Goal: Task Accomplishment & Management: Manage account settings

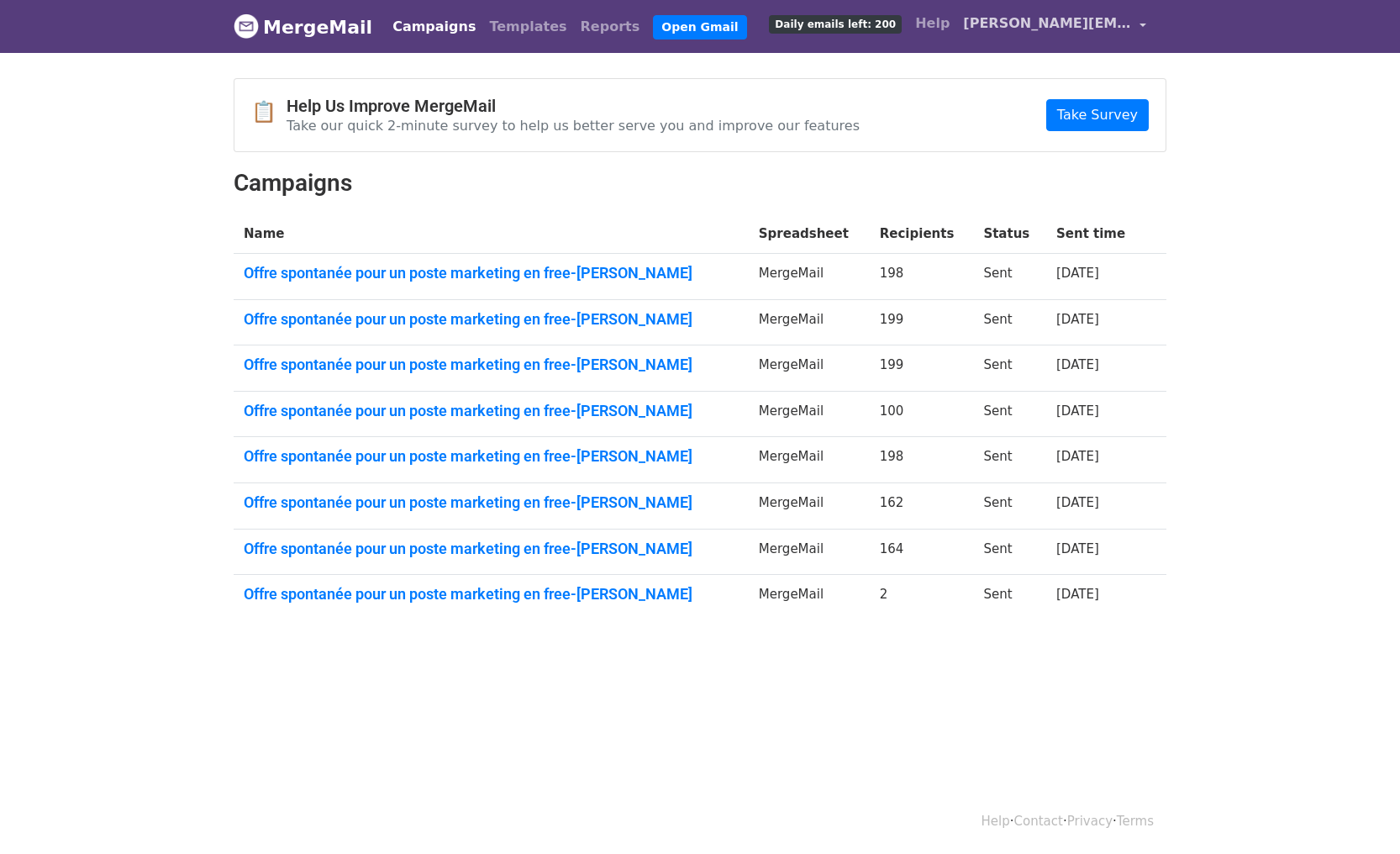
click at [1040, 24] on span "[PERSON_NAME][EMAIL_ADDRESS][DOMAIN_NAME]" at bounding box center [1047, 23] width 168 height 21
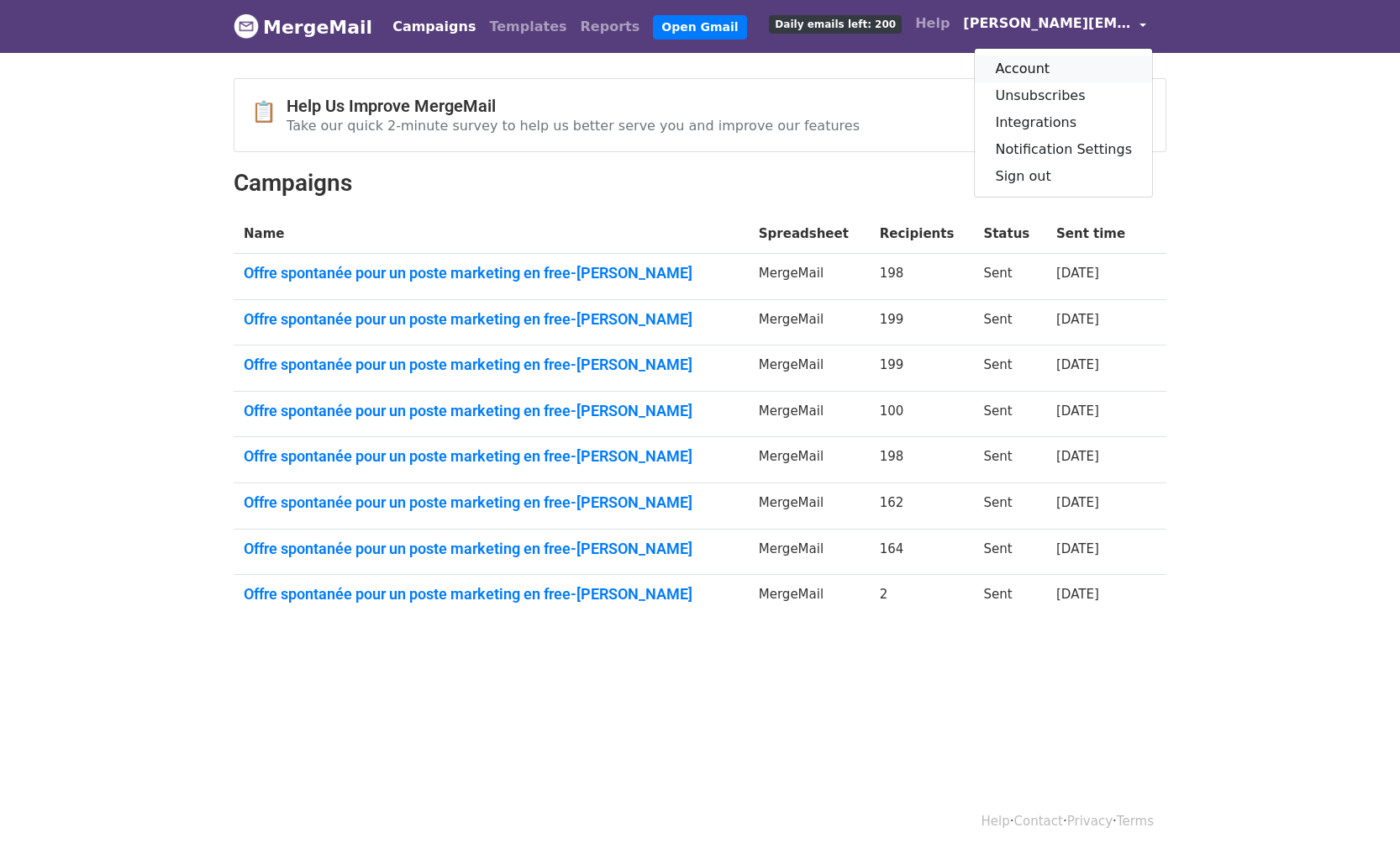
click at [1057, 64] on link "Account" at bounding box center [1063, 69] width 177 height 27
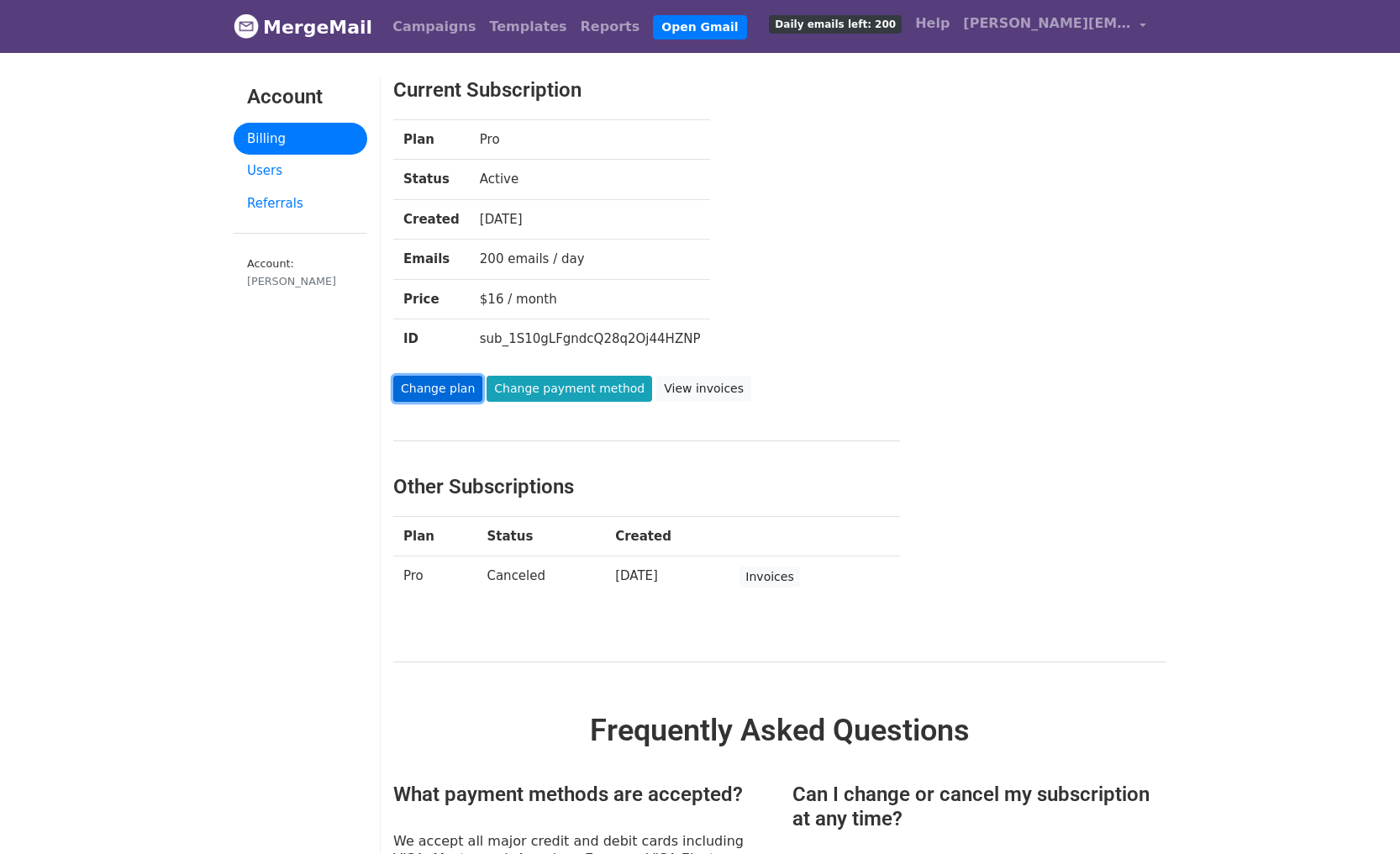
click at [447, 389] on link "Change plan" at bounding box center [438, 389] width 90 height 26
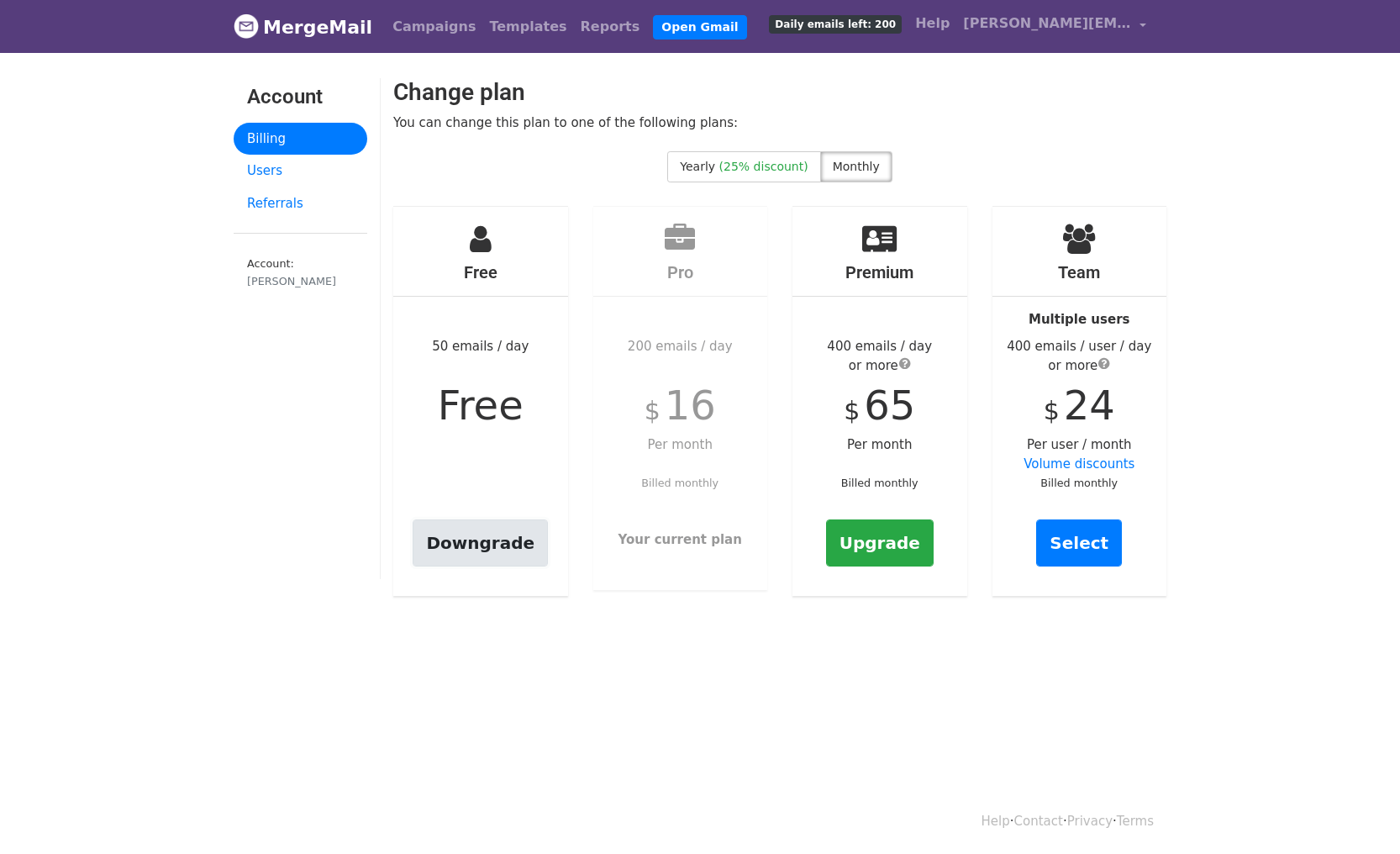
click at [511, 542] on link "Downgrade" at bounding box center [480, 542] width 135 height 47
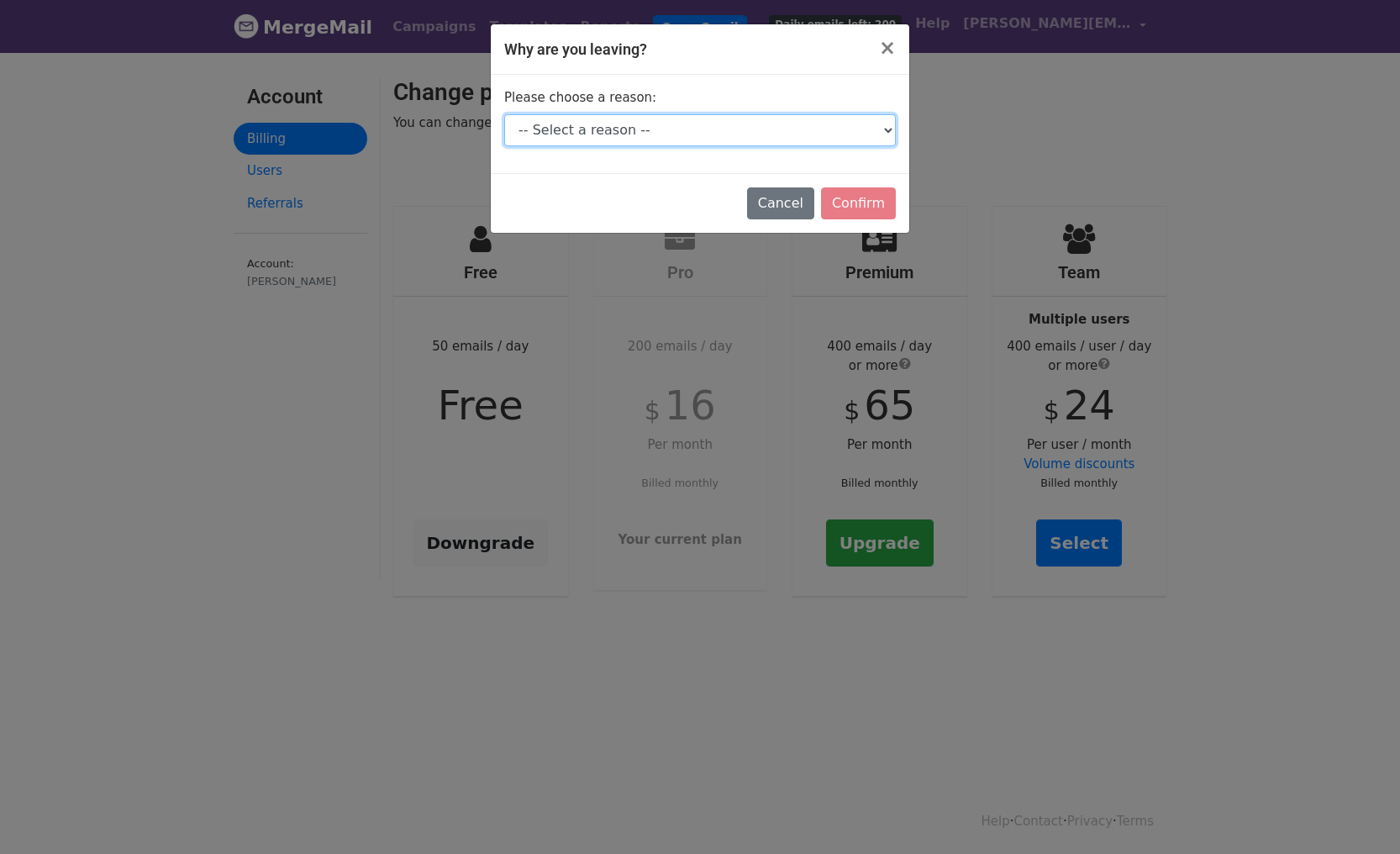
click at [864, 132] on select "-- Select a reason -- I don't send enough emails It's too expensive I had a tec…" at bounding box center [700, 131] width 392 height 32
select select "I don't send enough emails"
click at [504, 115] on select "-- Select a reason -- I don't send enough emails It's too expensive I had a tec…" at bounding box center [700, 131] width 392 height 32
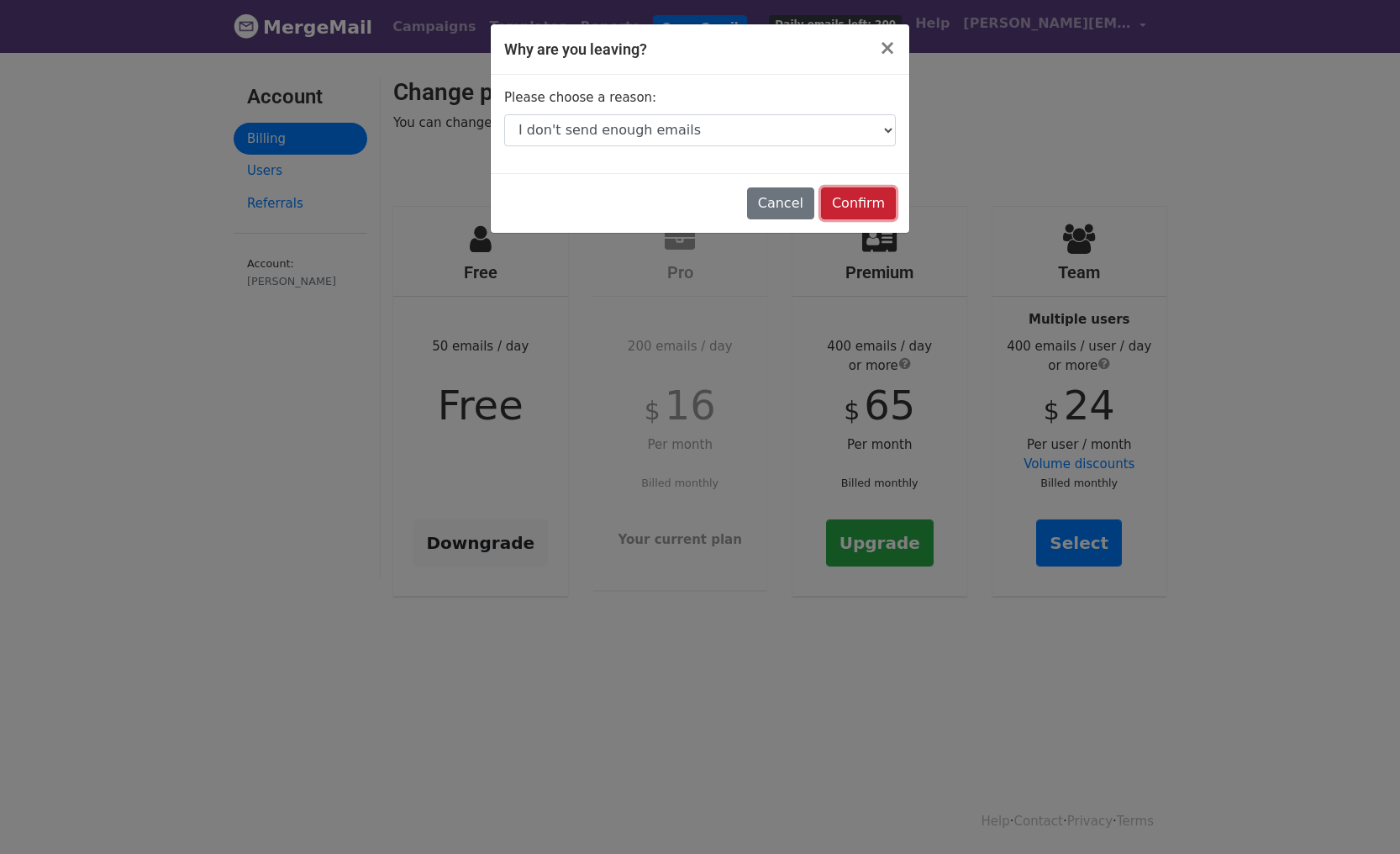
click at [862, 202] on input "Confirm" at bounding box center [858, 203] width 75 height 32
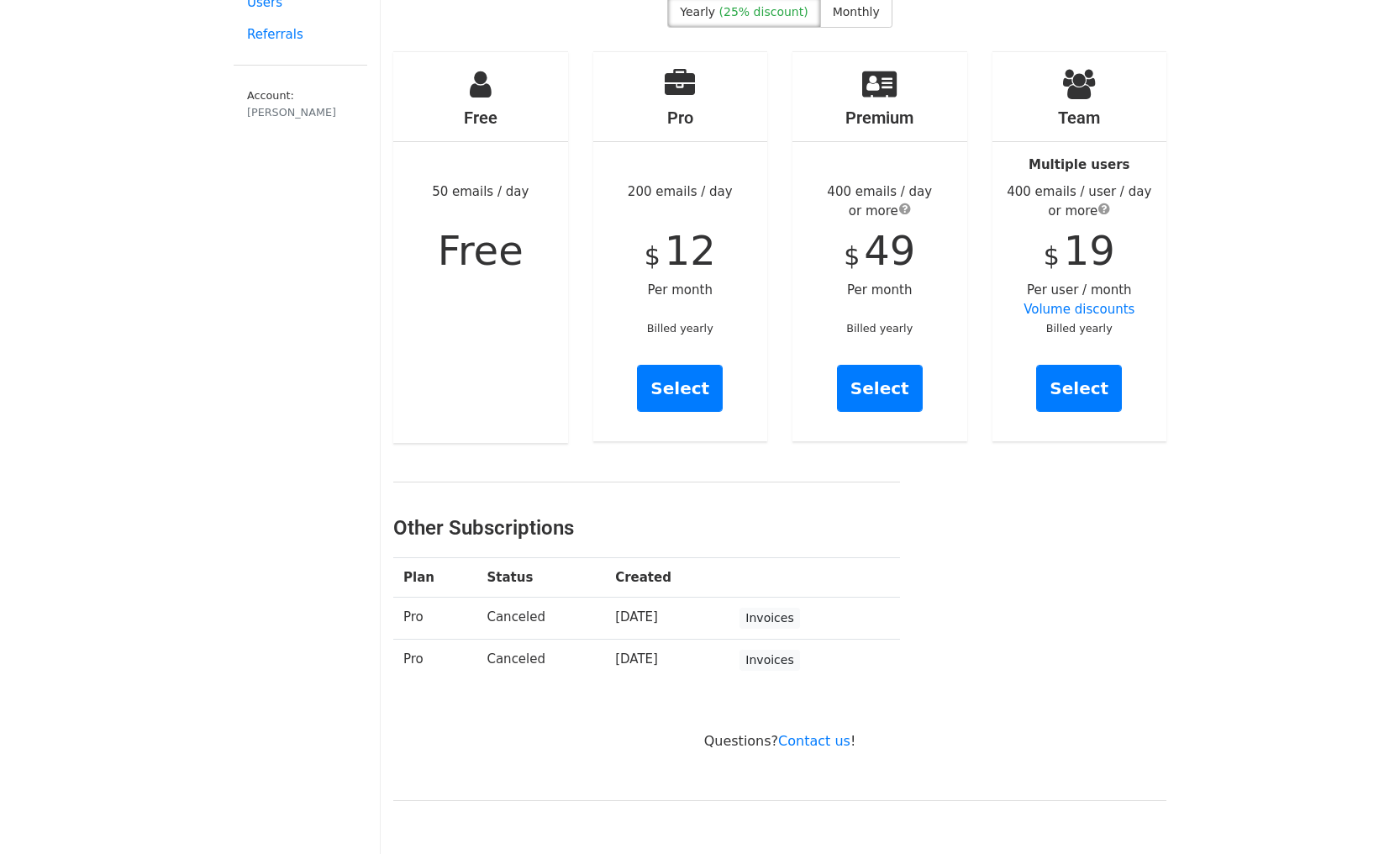
scroll to position [146, 0]
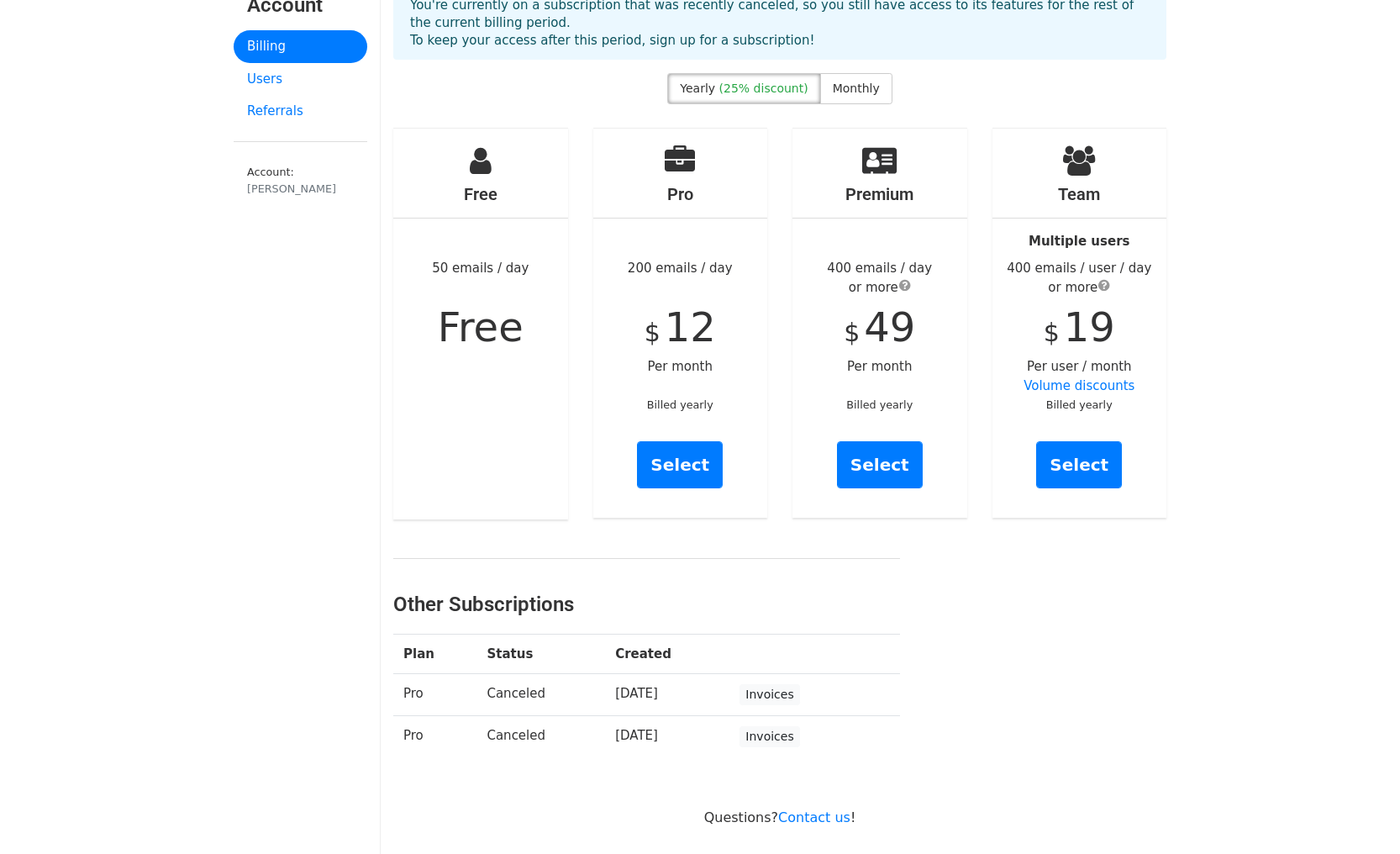
click at [292, 48] on link "Billing" at bounding box center [300, 47] width 133 height 33
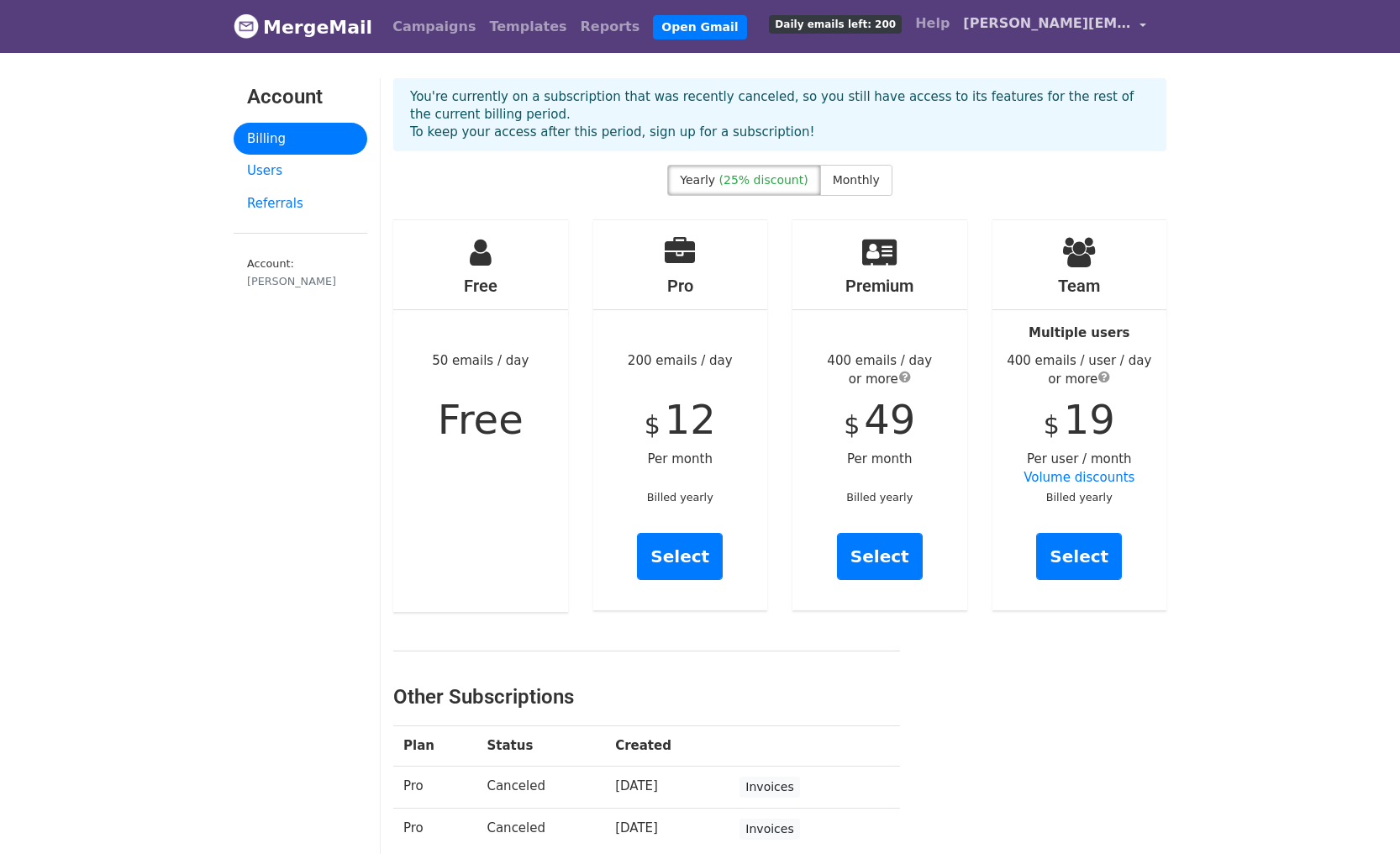
click at [1086, 26] on span "[PERSON_NAME][EMAIL_ADDRESS][DOMAIN_NAME]" at bounding box center [1047, 23] width 168 height 21
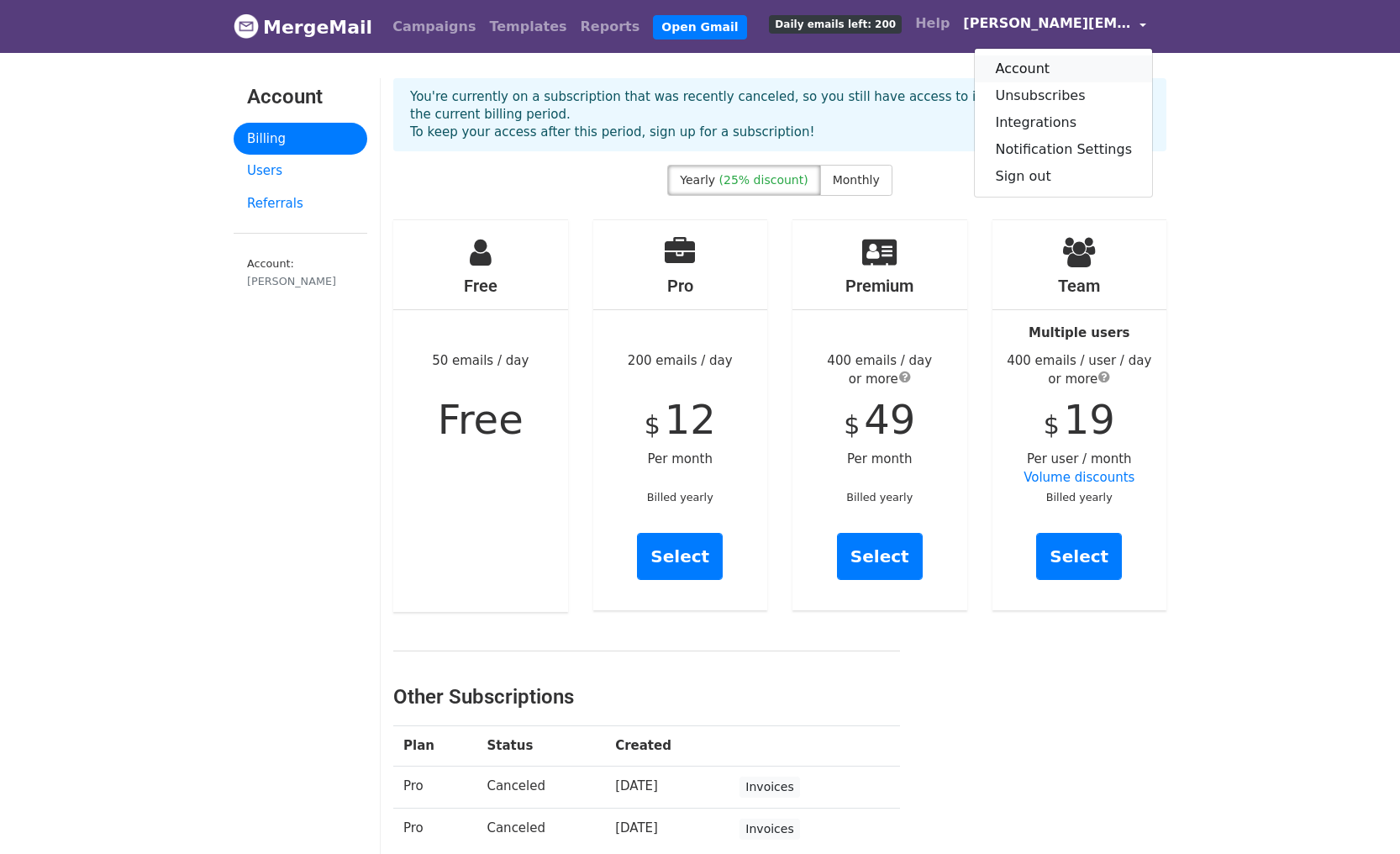
click at [1068, 71] on link "Account" at bounding box center [1063, 69] width 177 height 27
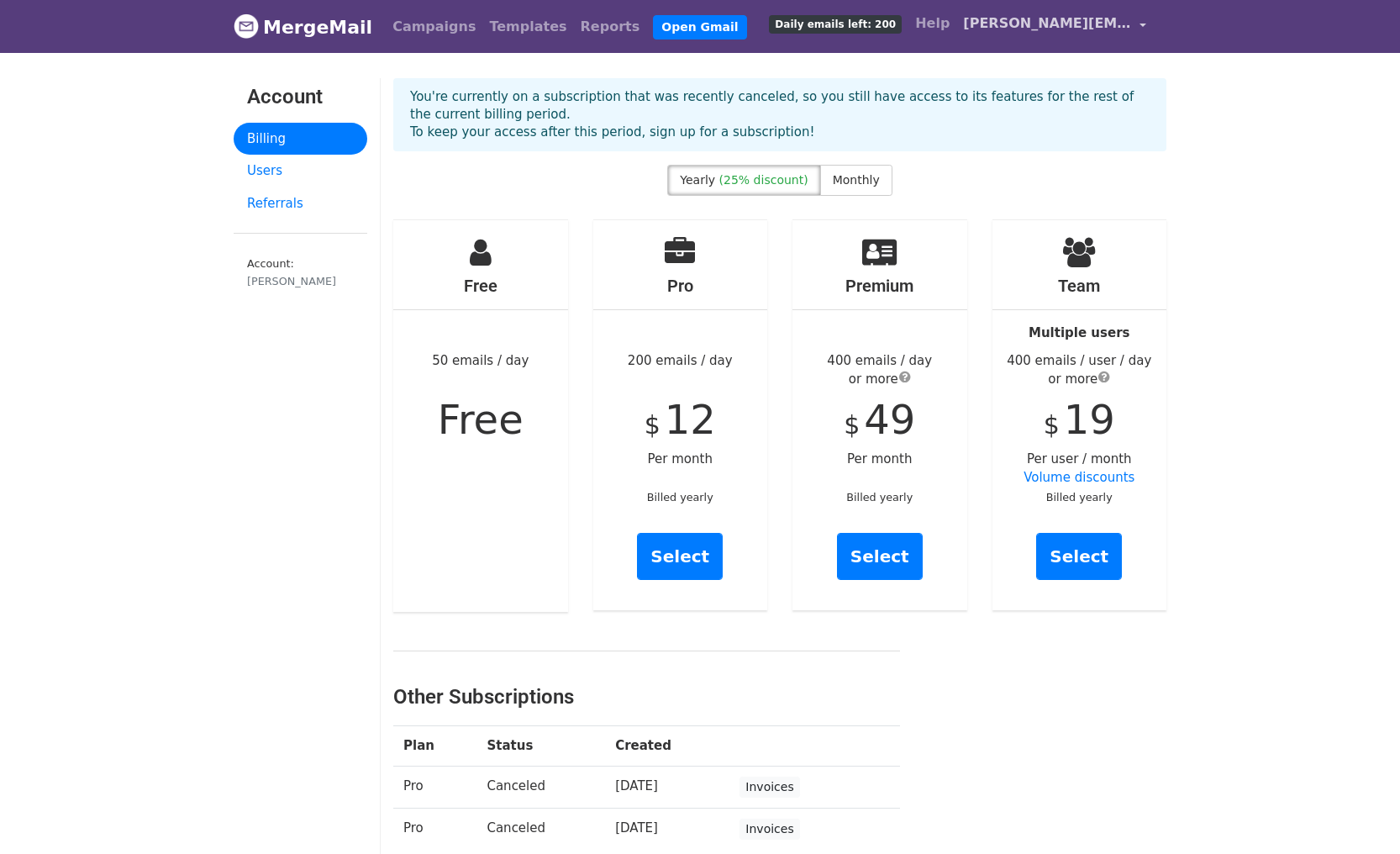
click at [1141, 24] on link "[PERSON_NAME][EMAIL_ADDRESS][DOMAIN_NAME]" at bounding box center [1055, 27] width 197 height 39
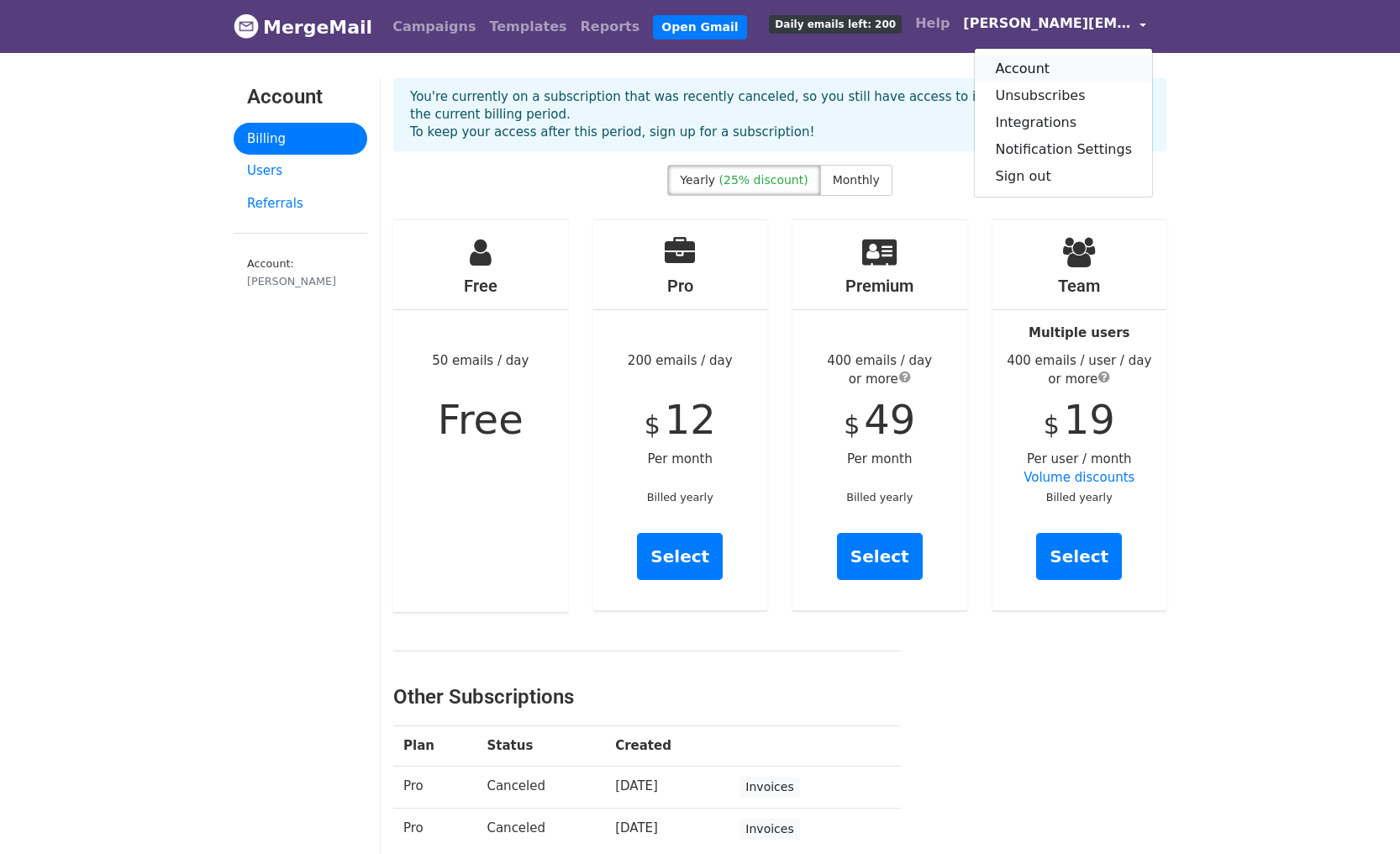
click at [1087, 74] on link "Account" at bounding box center [1063, 69] width 177 height 27
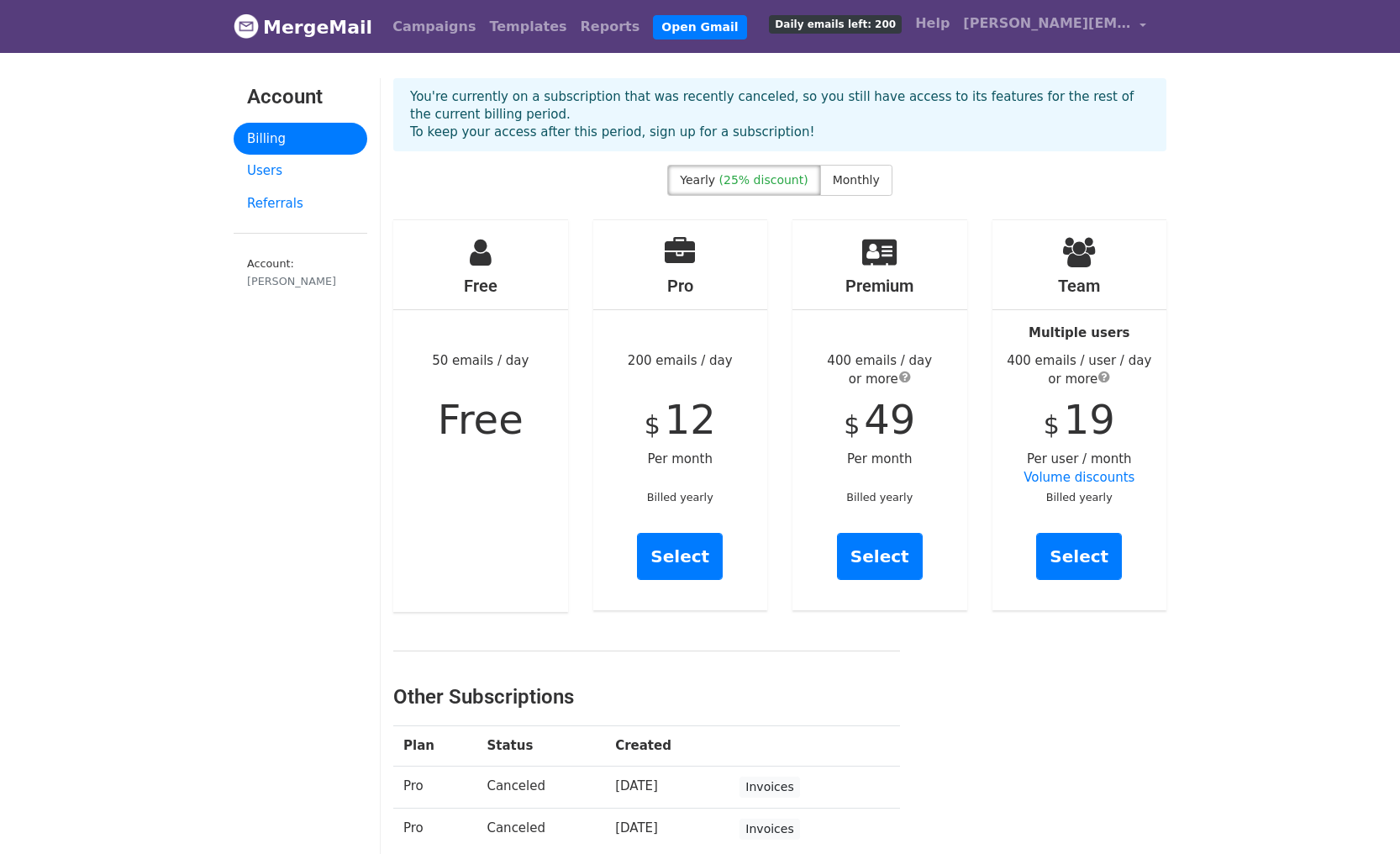
click at [281, 137] on link "Billing" at bounding box center [300, 139] width 133 height 33
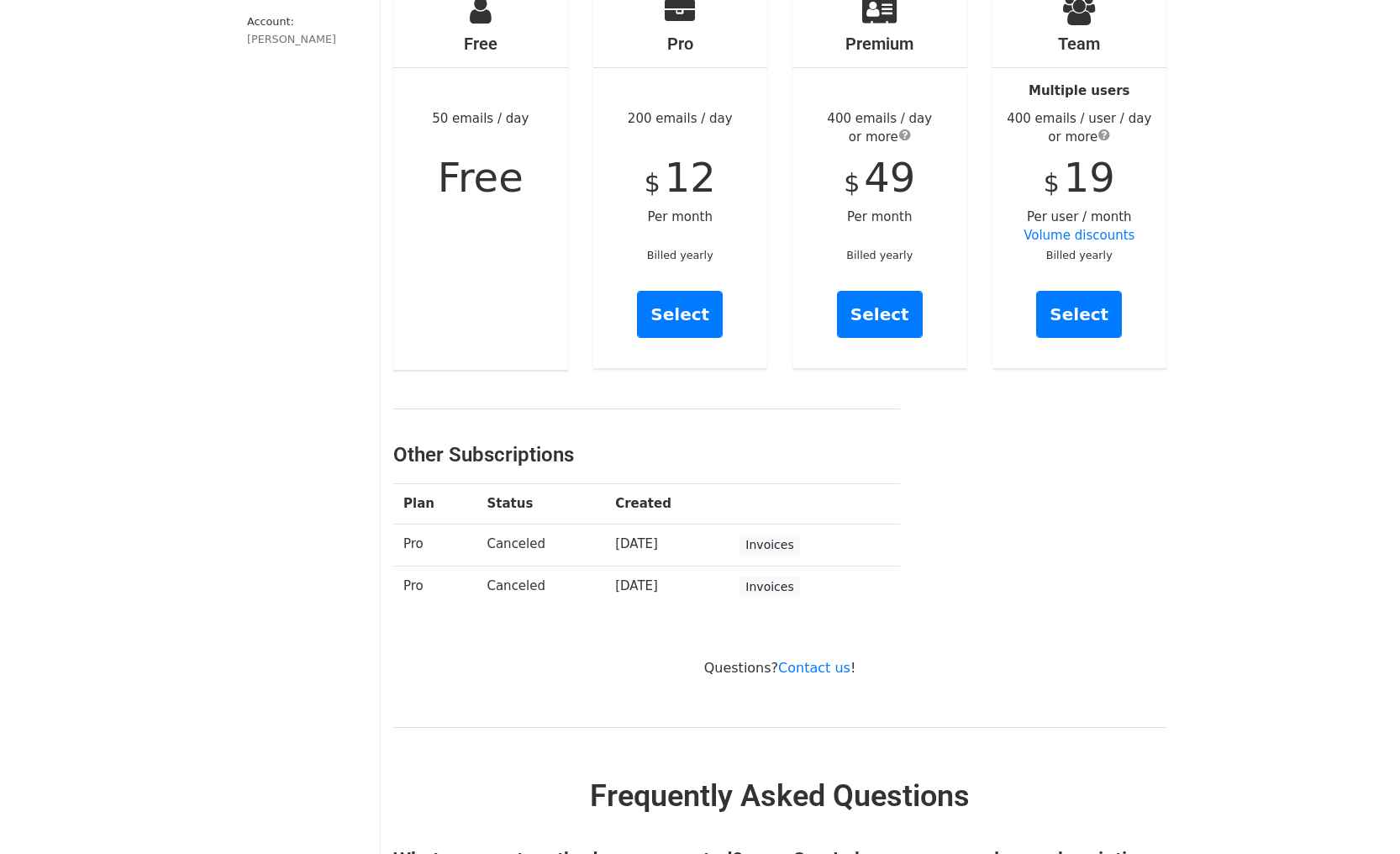
scroll to position [429, 0]
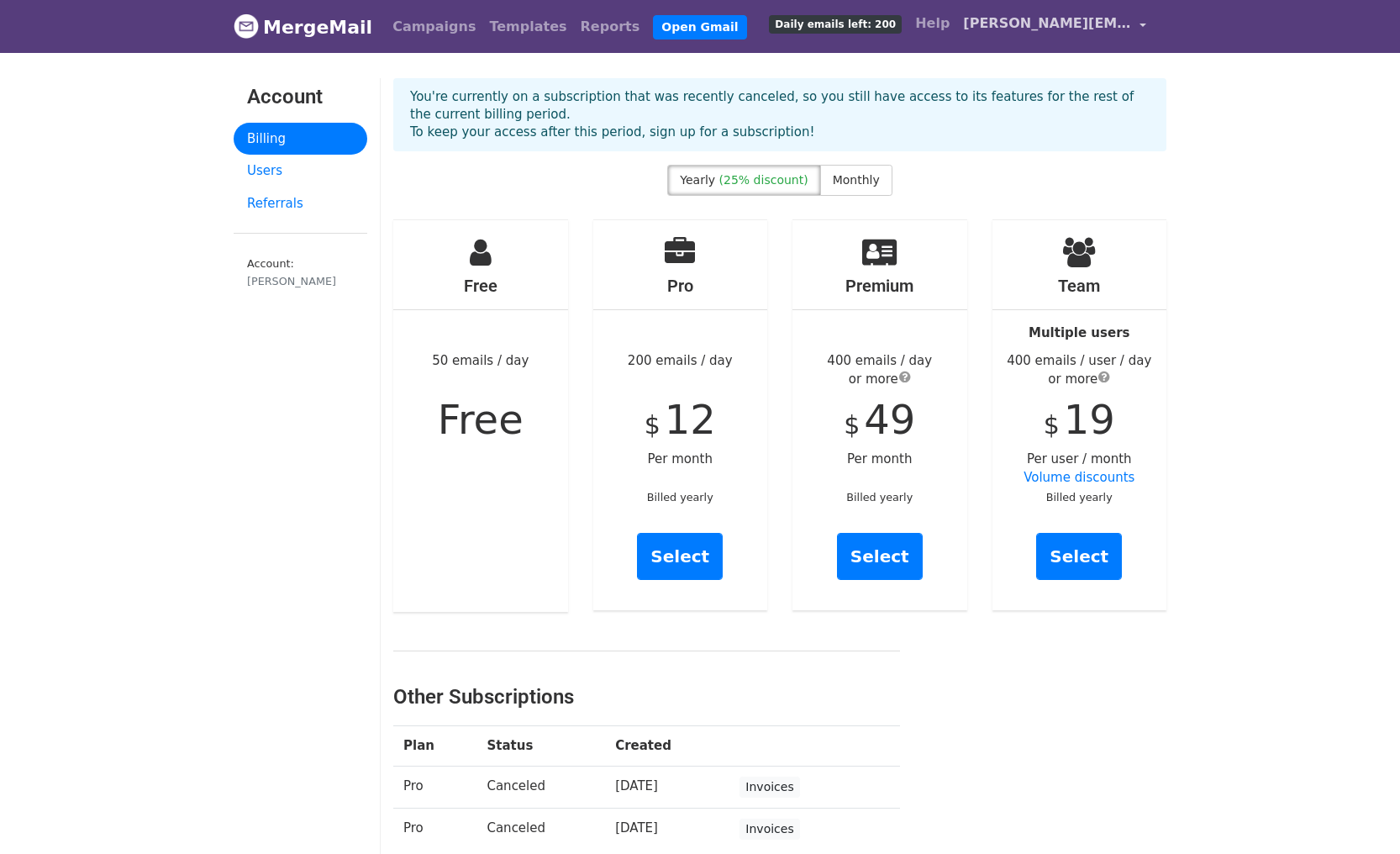
click at [1137, 21] on link "[PERSON_NAME][EMAIL_ADDRESS][DOMAIN_NAME]" at bounding box center [1055, 27] width 197 height 39
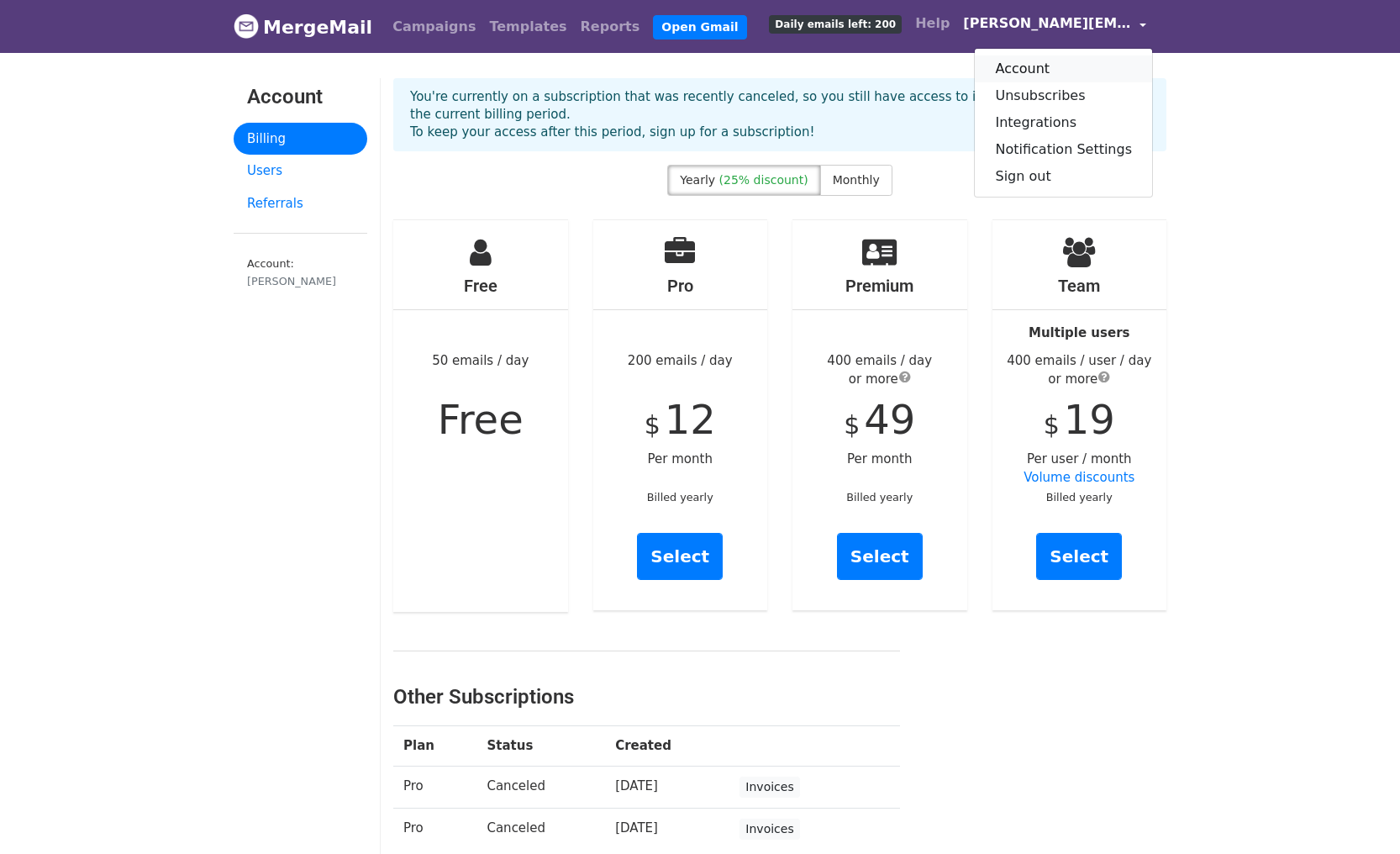
click at [1097, 71] on link "Account" at bounding box center [1063, 69] width 177 height 27
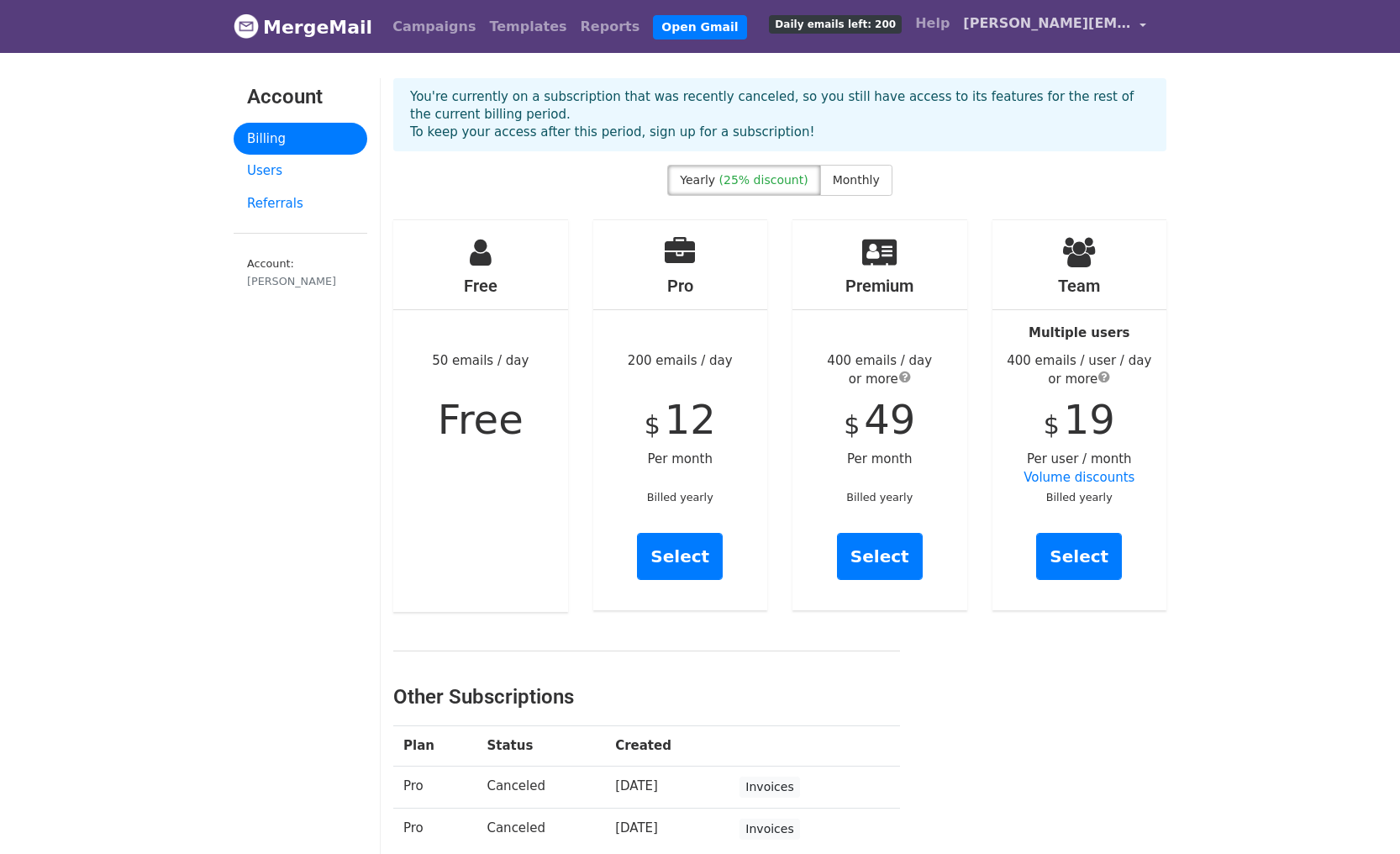
click at [1033, 24] on span "[PERSON_NAME][EMAIL_ADDRESS][DOMAIN_NAME]" at bounding box center [1047, 23] width 168 height 21
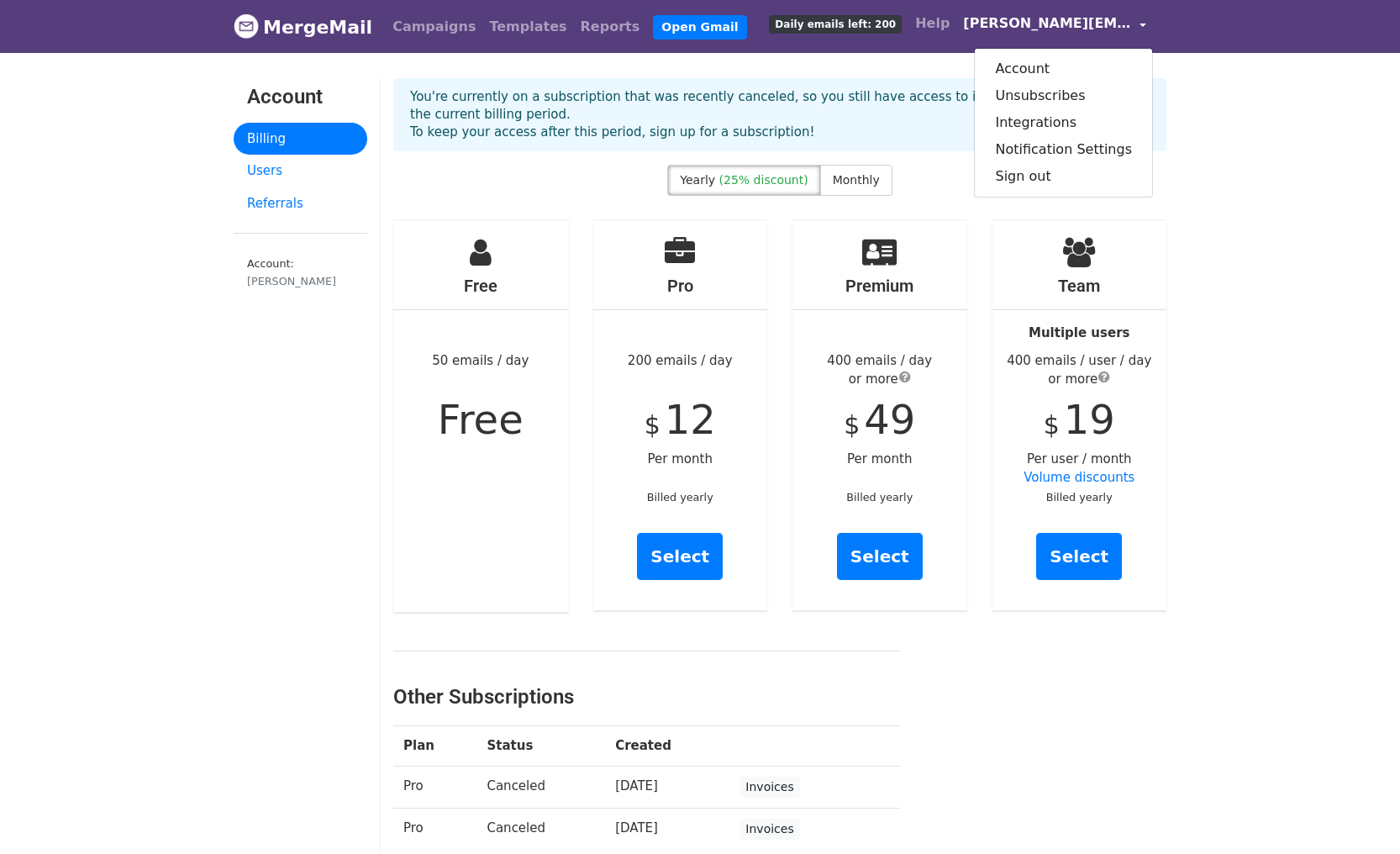
click at [309, 28] on link "MergeMail" at bounding box center [303, 26] width 139 height 35
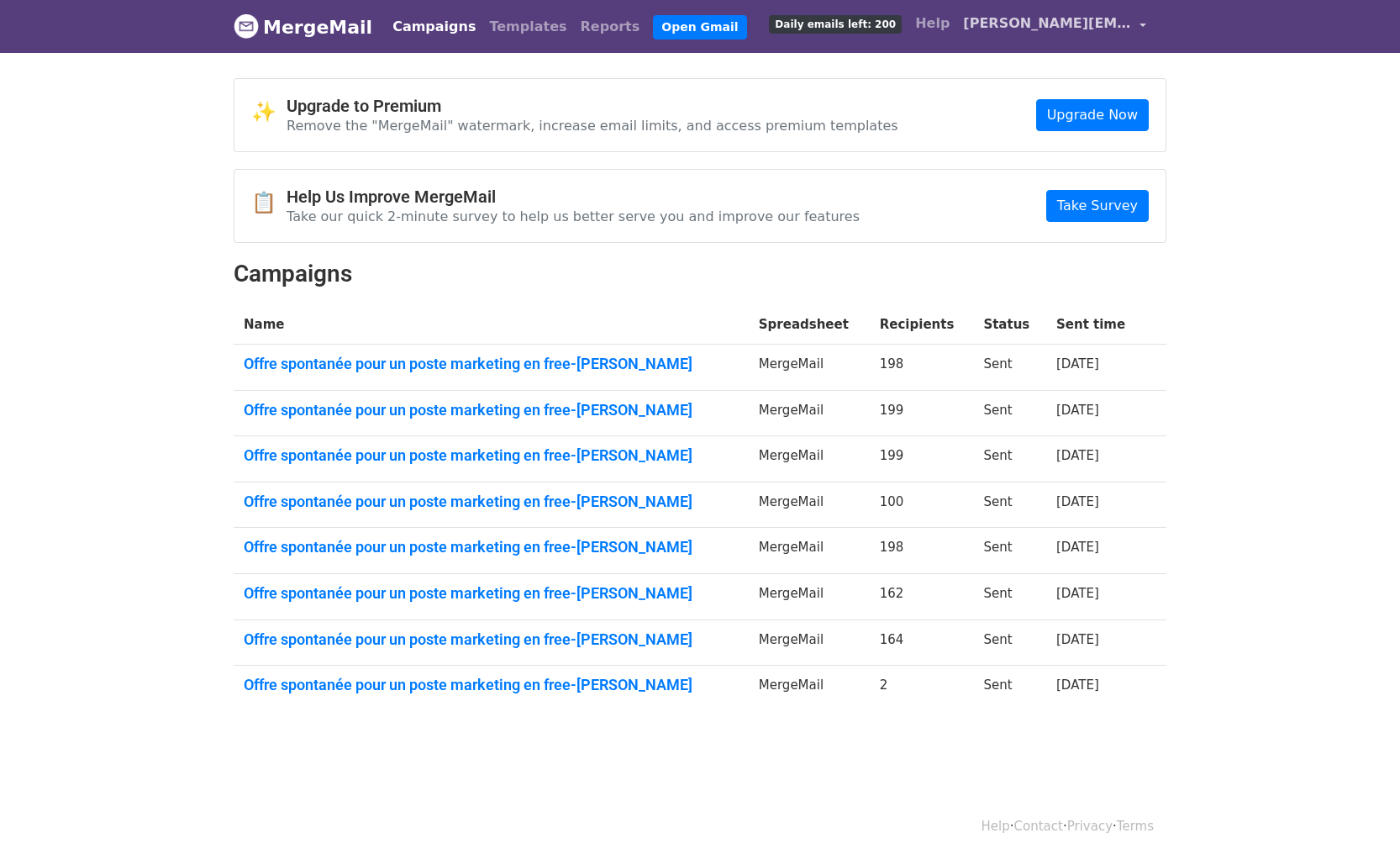
click at [1057, 25] on span "[PERSON_NAME][EMAIL_ADDRESS][DOMAIN_NAME]" at bounding box center [1047, 23] width 168 height 21
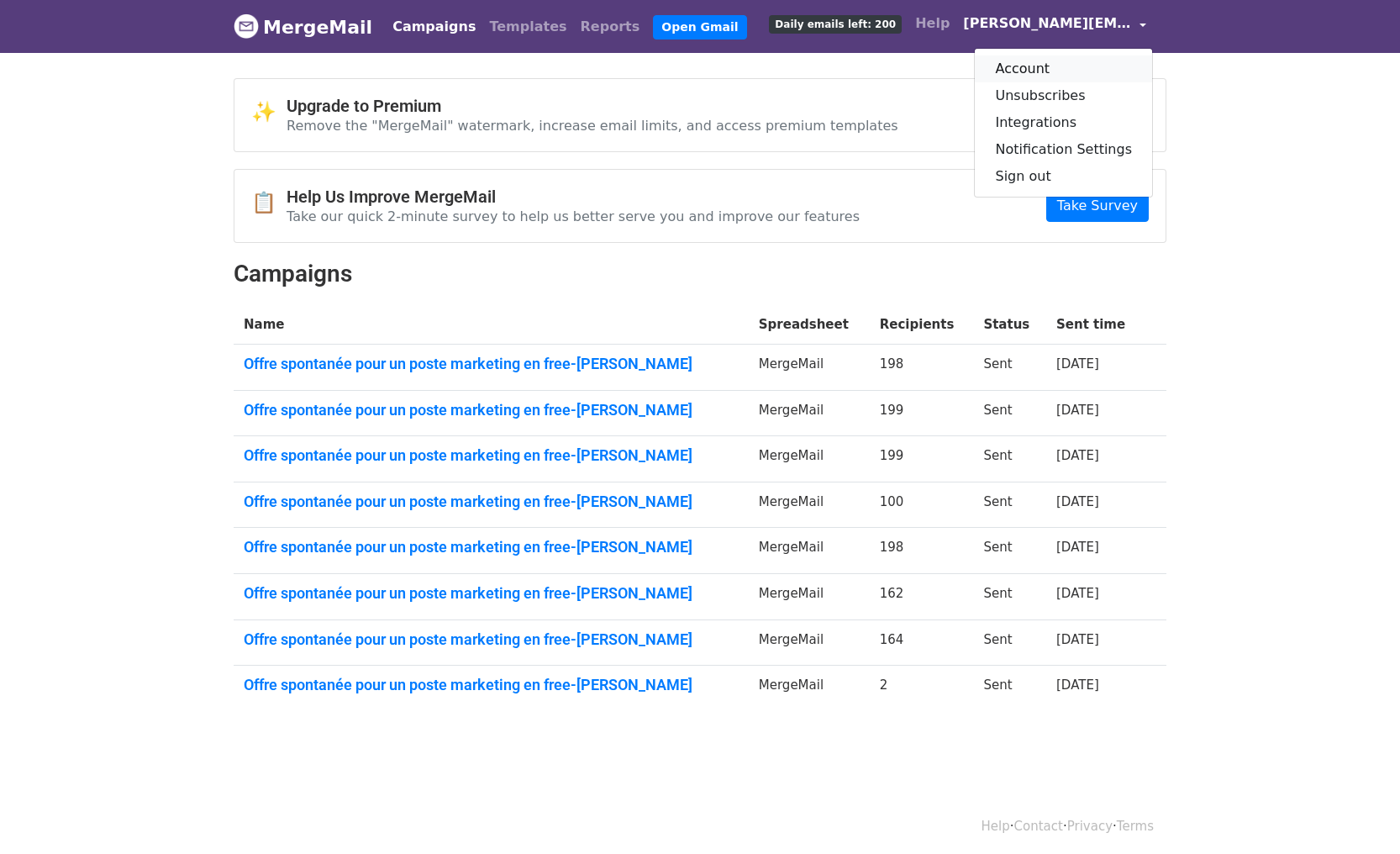
click at [1069, 72] on link "Account" at bounding box center [1063, 69] width 177 height 27
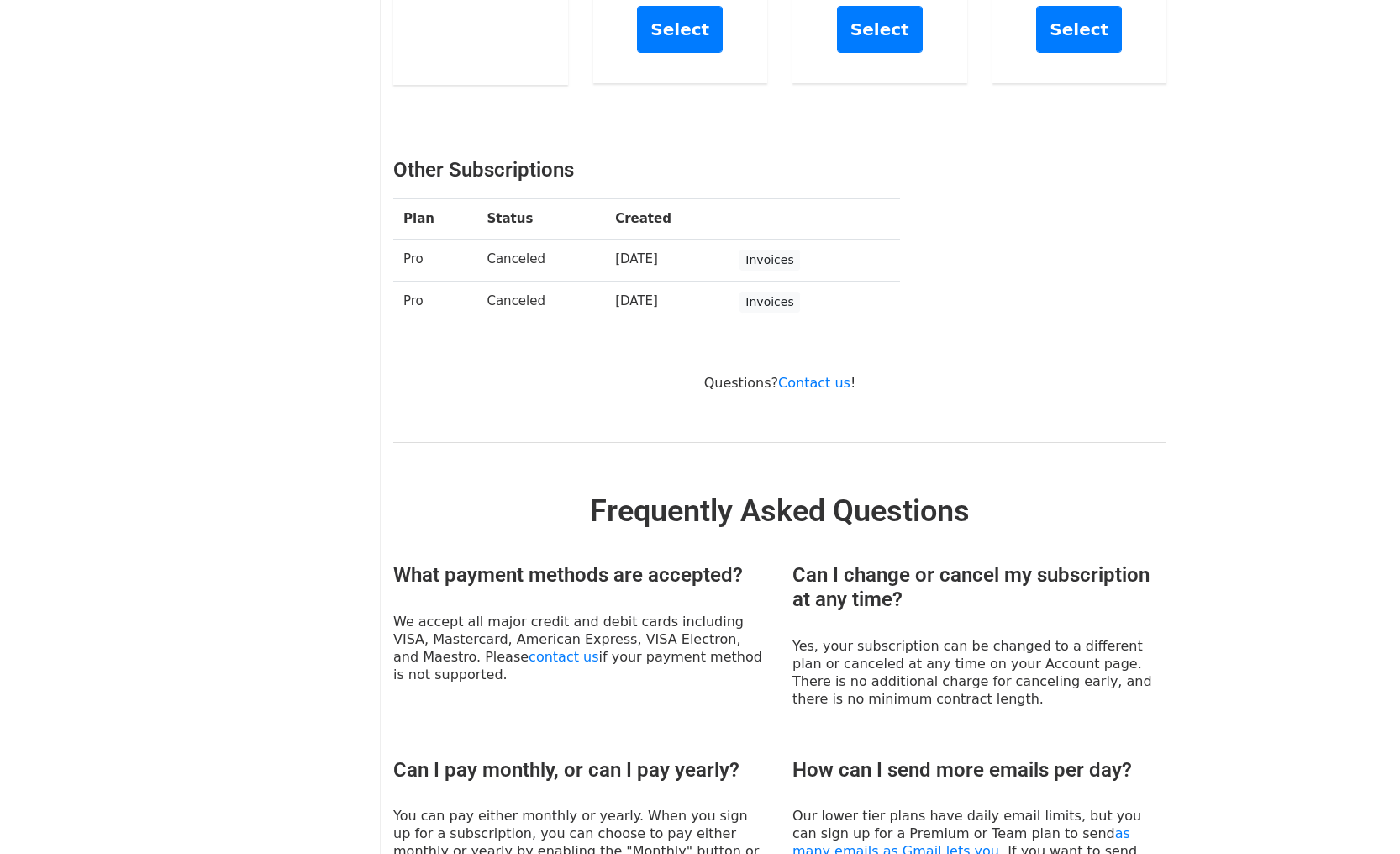
scroll to position [61, 0]
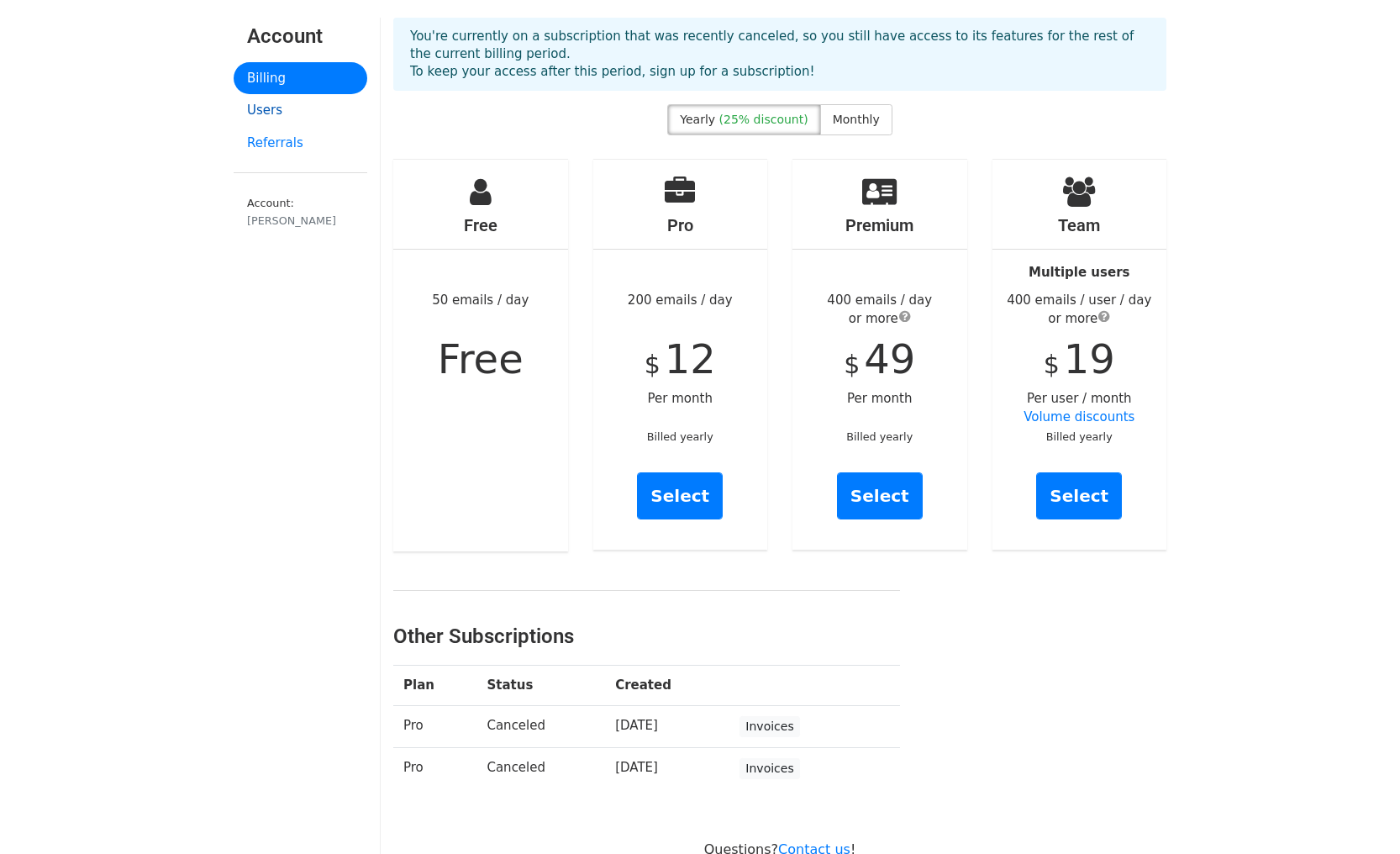
click at [262, 112] on link "Users" at bounding box center [300, 110] width 133 height 33
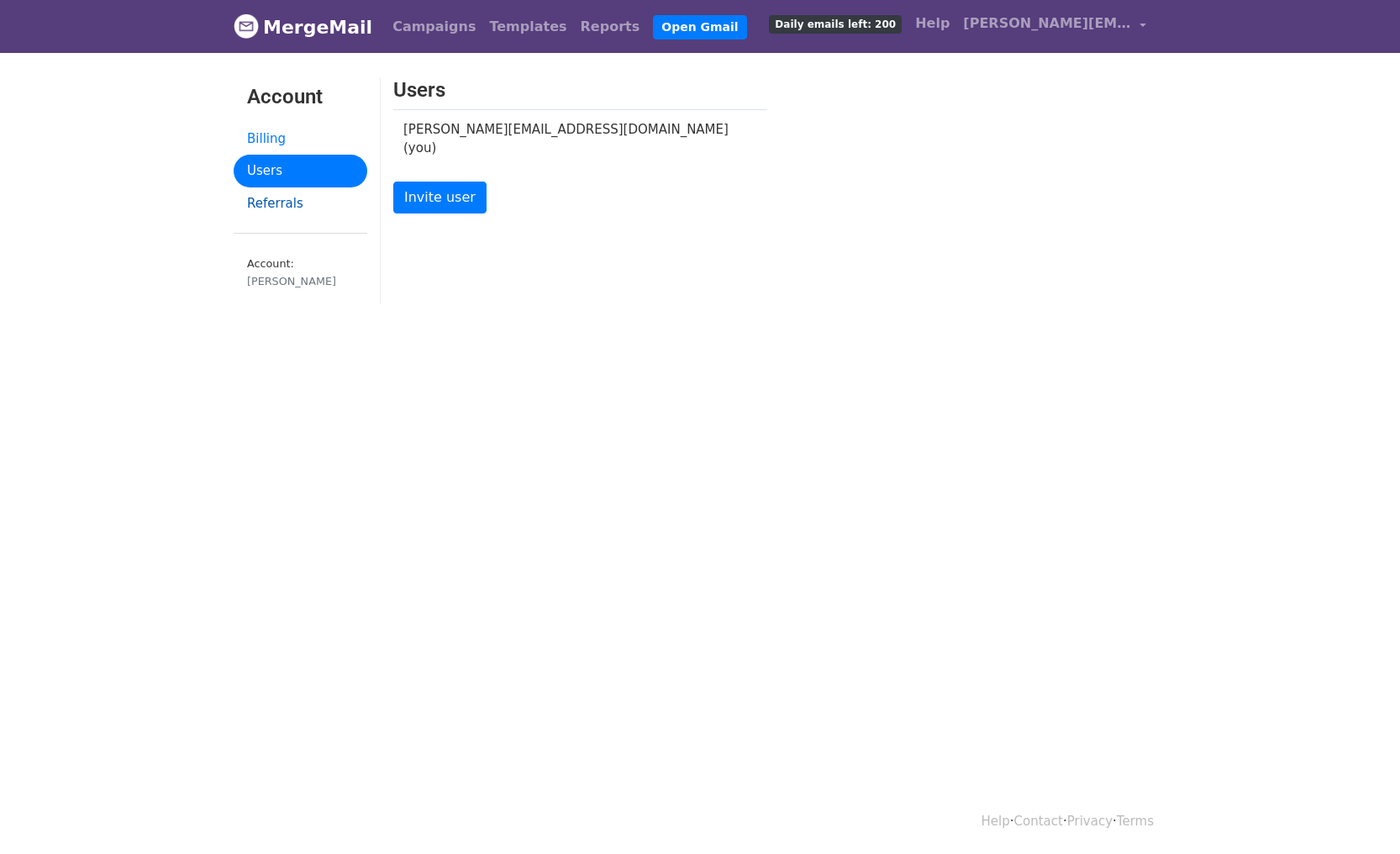
click at [279, 207] on link "Referrals" at bounding box center [300, 203] width 133 height 33
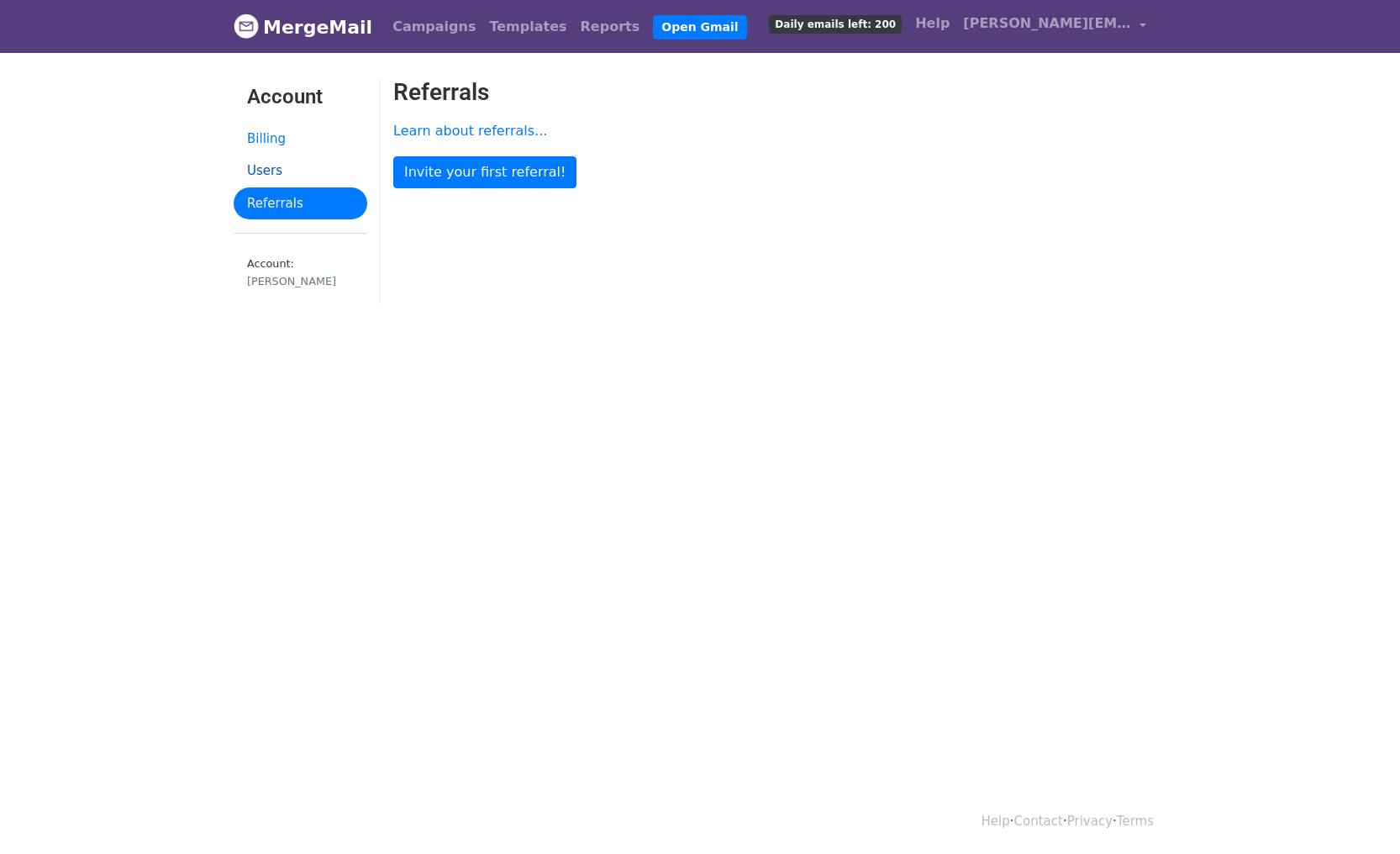
click at [281, 171] on link "Users" at bounding box center [300, 171] width 133 height 33
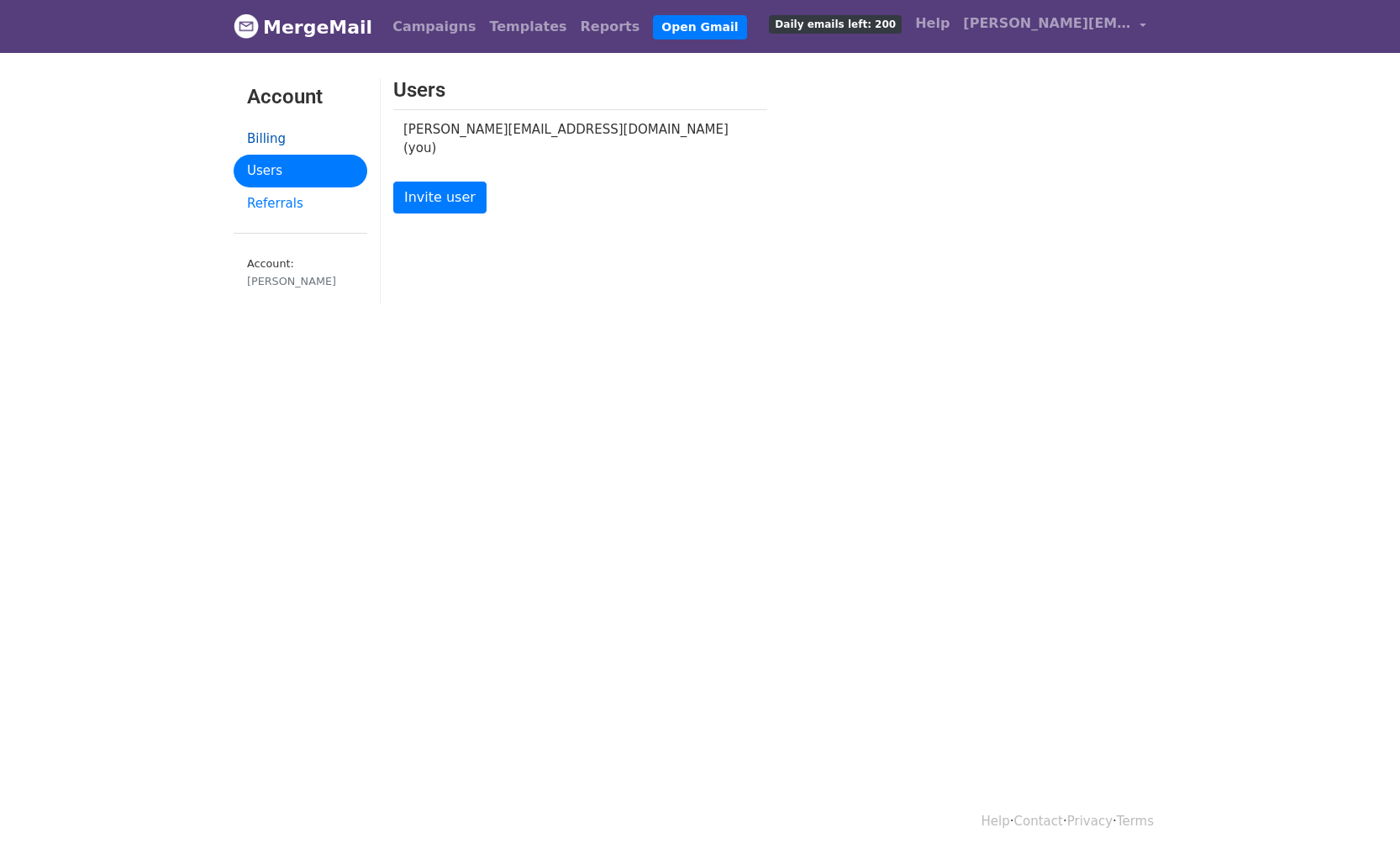
click at [282, 138] on link "Billing" at bounding box center [300, 139] width 133 height 33
